Goal: Information Seeking & Learning: Learn about a topic

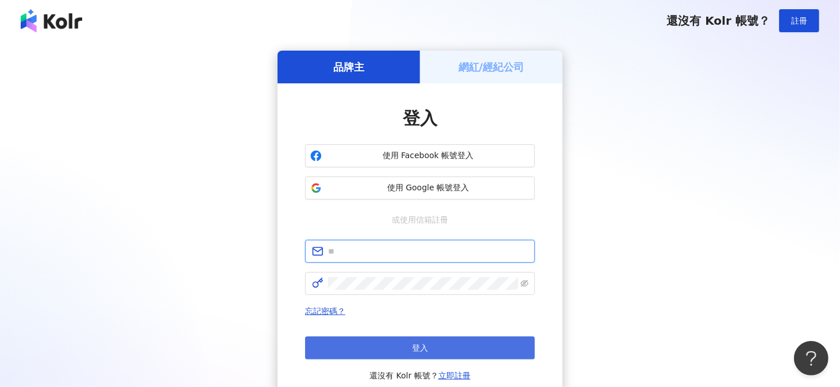
type input "**********"
click at [375, 343] on button "登入" at bounding box center [420, 347] width 230 height 23
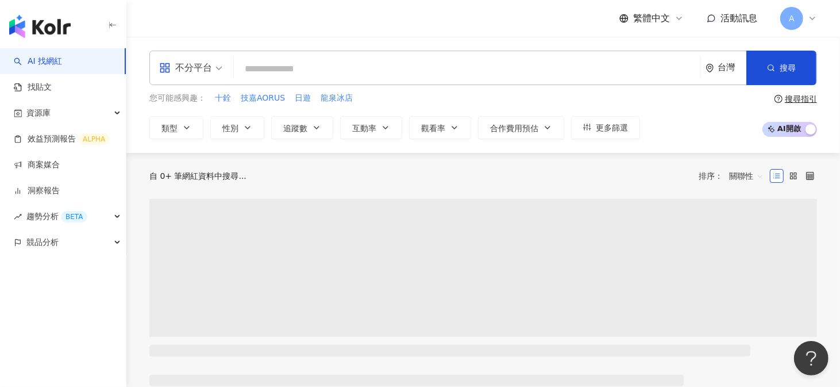
click at [277, 68] on input "search" at bounding box center [466, 69] width 457 height 22
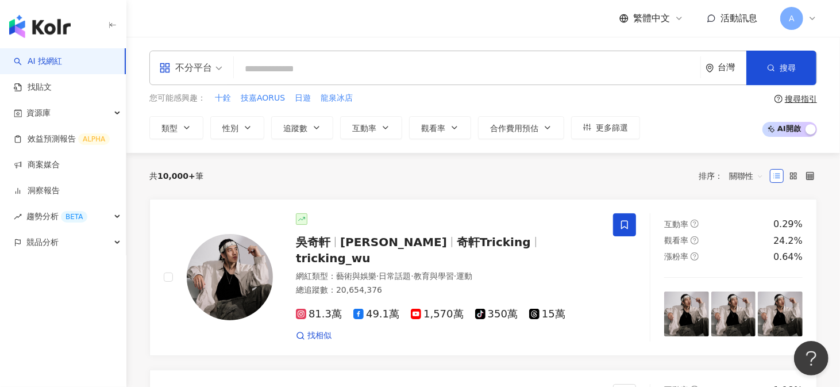
type input "******"
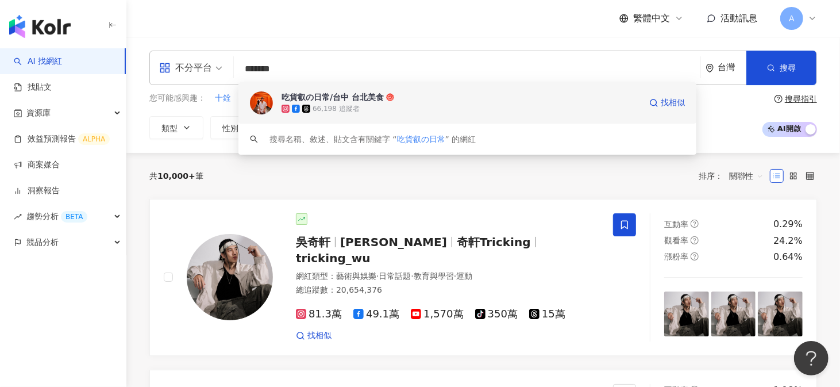
click at [310, 98] on div "吃貨叡の日常/台中 台北美食" at bounding box center [332, 96] width 102 height 11
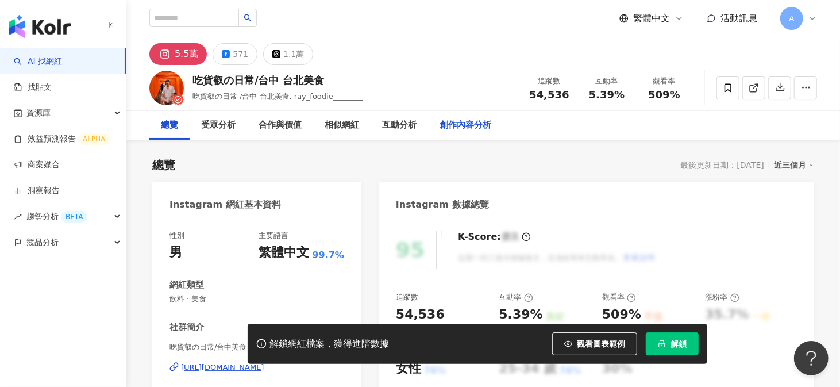
click at [467, 121] on div "創作內容分析" at bounding box center [465, 125] width 52 height 14
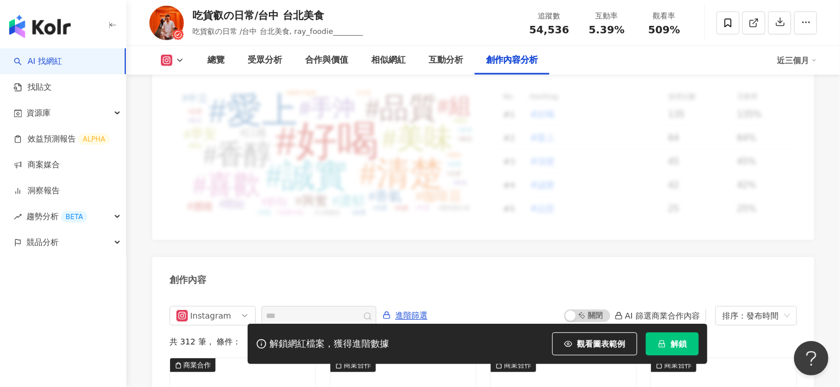
scroll to position [3443, 0]
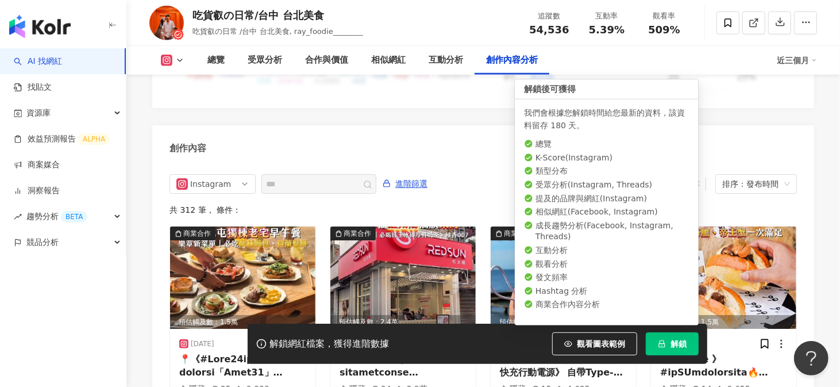
click at [677, 346] on span "解鎖" at bounding box center [678, 343] width 16 height 9
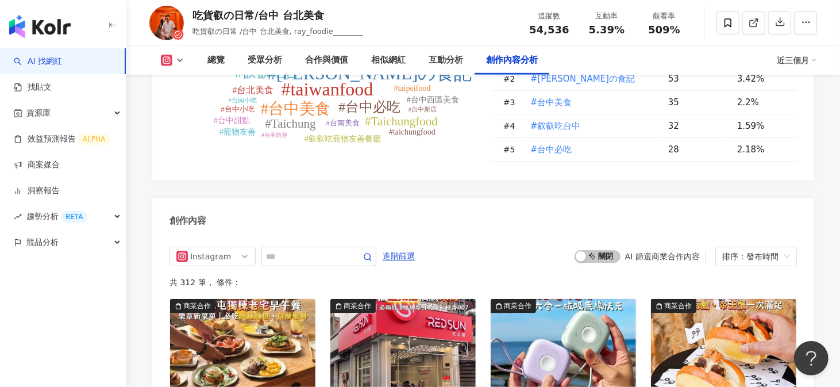
scroll to position [3257, 0]
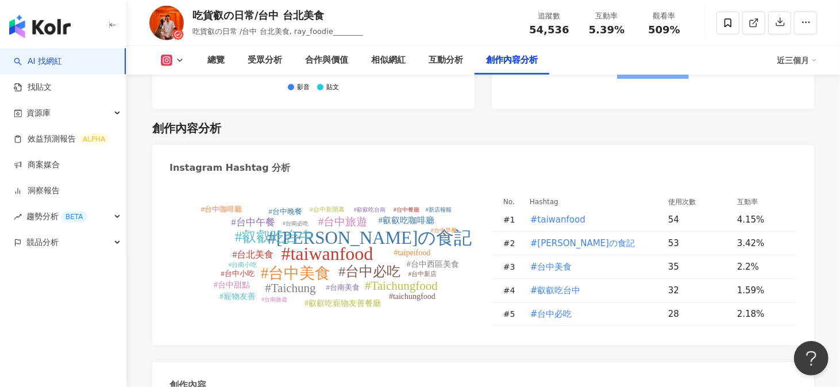
scroll to position [3302, 0]
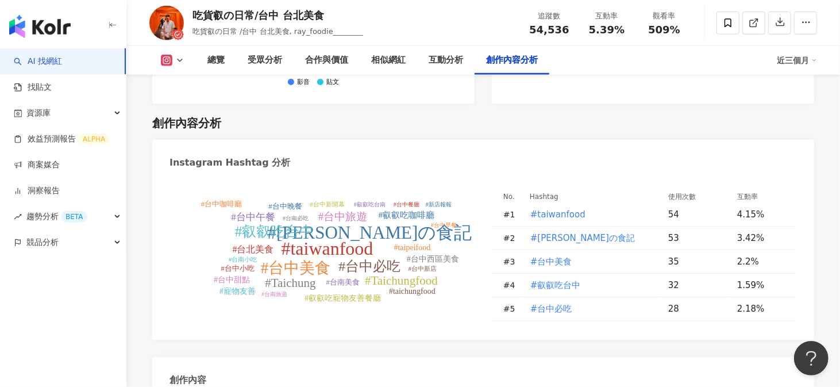
type input "**"
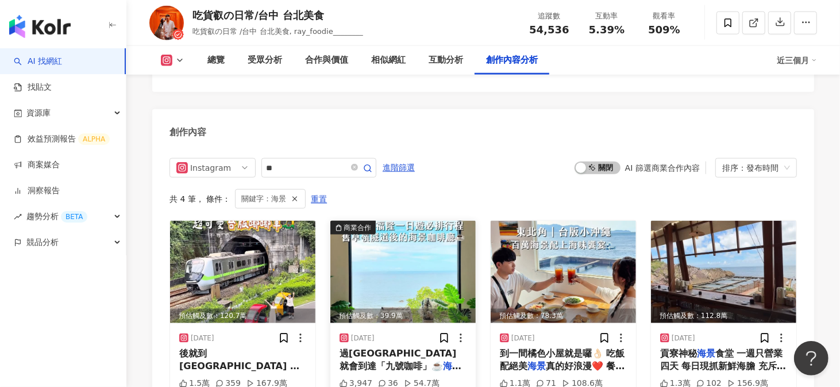
click at [370, 248] on img at bounding box center [402, 272] width 145 height 102
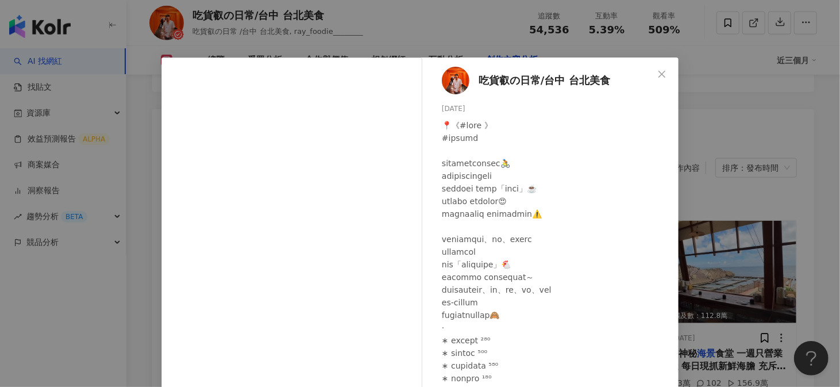
drag, startPoint x: 134, startPoint y: 142, endPoint x: 141, endPoint y: 145, distance: 7.7
click at [134, 142] on div "吃貨叡の日常/台中 台北美食 [DATE] 3,947 36 54.7萬 查看原始貼文" at bounding box center [420, 193] width 840 height 387
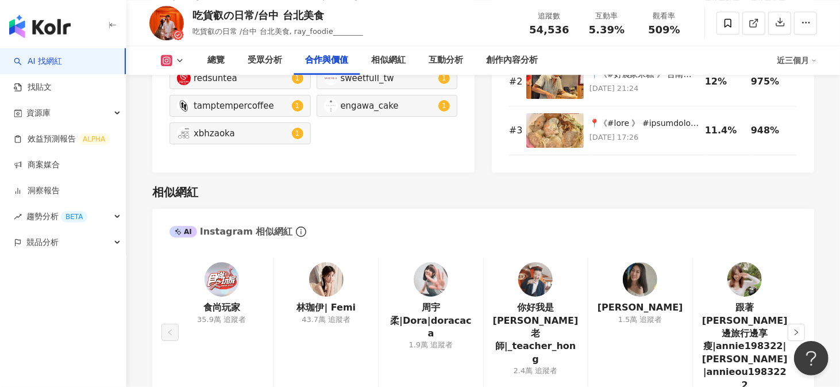
scroll to position [1910, 0]
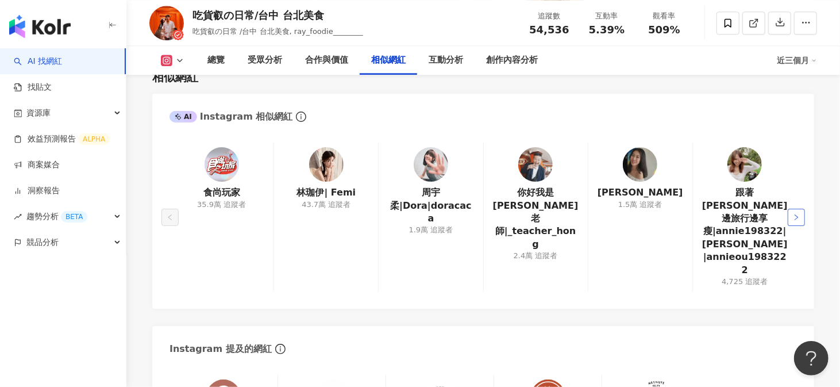
click at [801, 209] on button "button" at bounding box center [795, 217] width 17 height 17
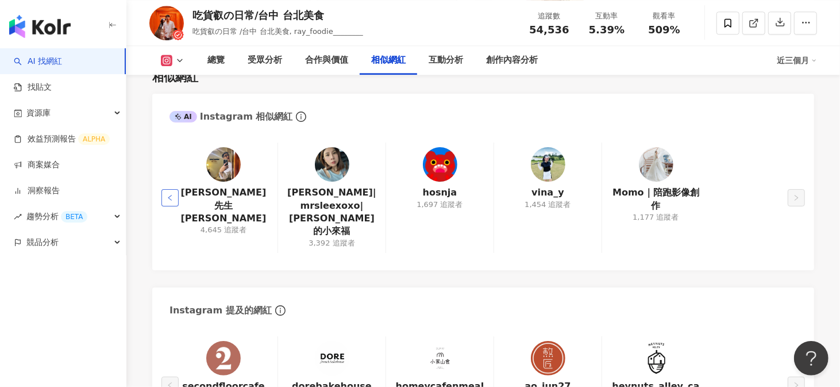
click at [177, 189] on button "button" at bounding box center [169, 197] width 17 height 17
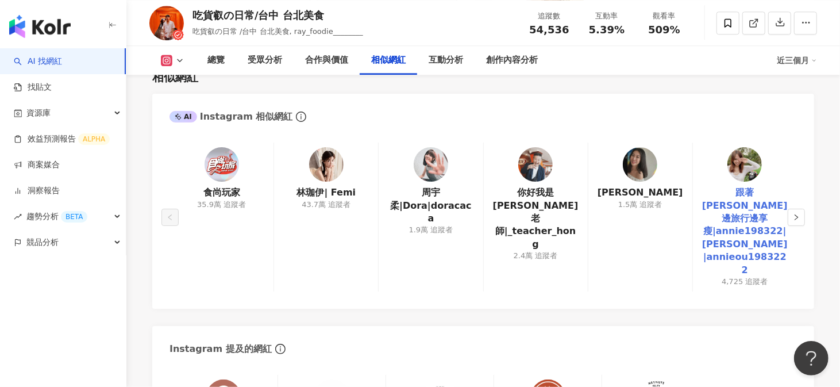
click at [762, 186] on link "跟著[PERSON_NAME]邊旅行邊享瘦|annie198322|[PERSON_NAME]|annieou1983222" at bounding box center [745, 231] width 86 height 90
